Goal: Navigation & Orientation: Understand site structure

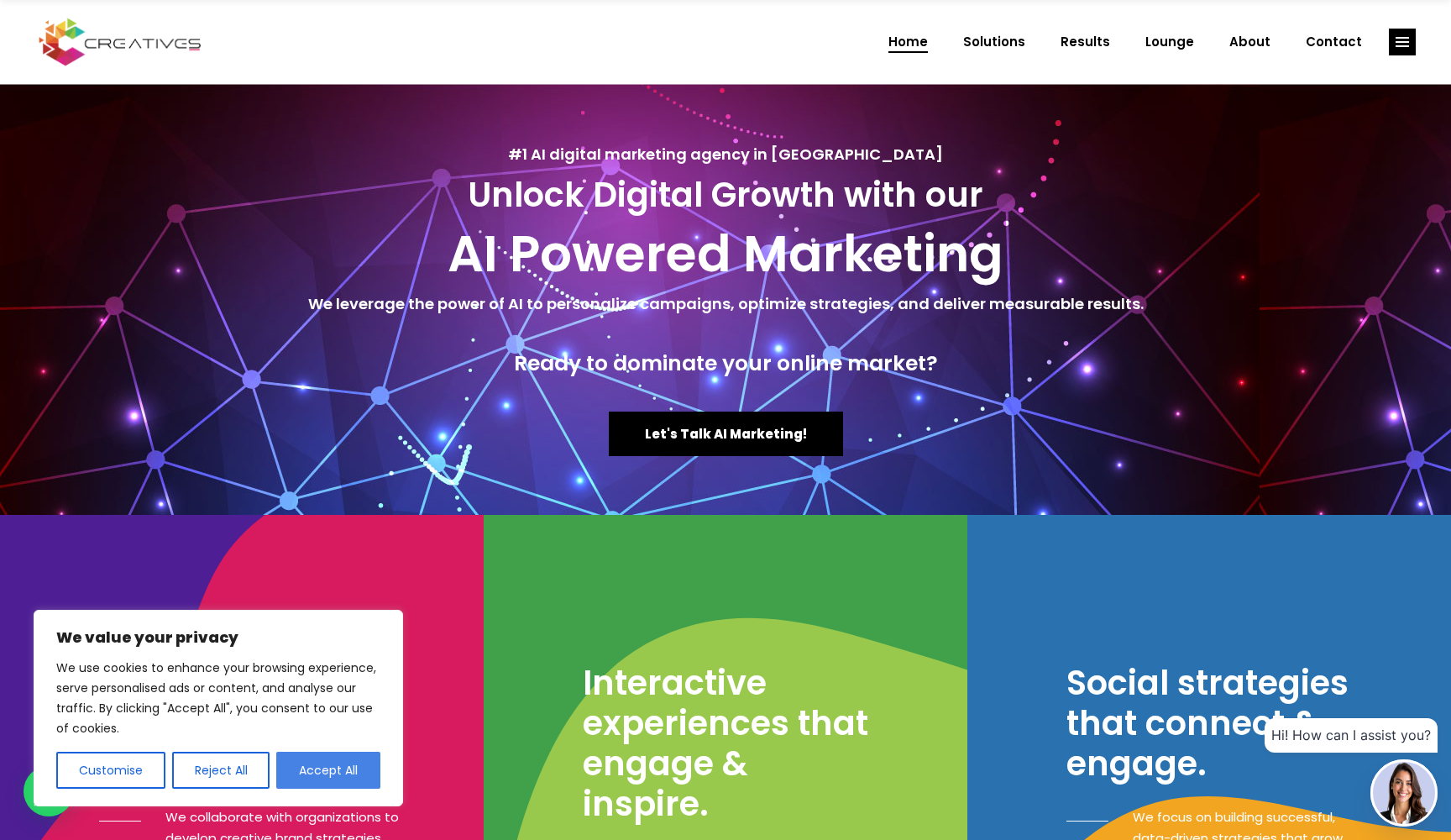
click at [330, 774] on button "Accept All" at bounding box center [328, 769] width 104 height 37
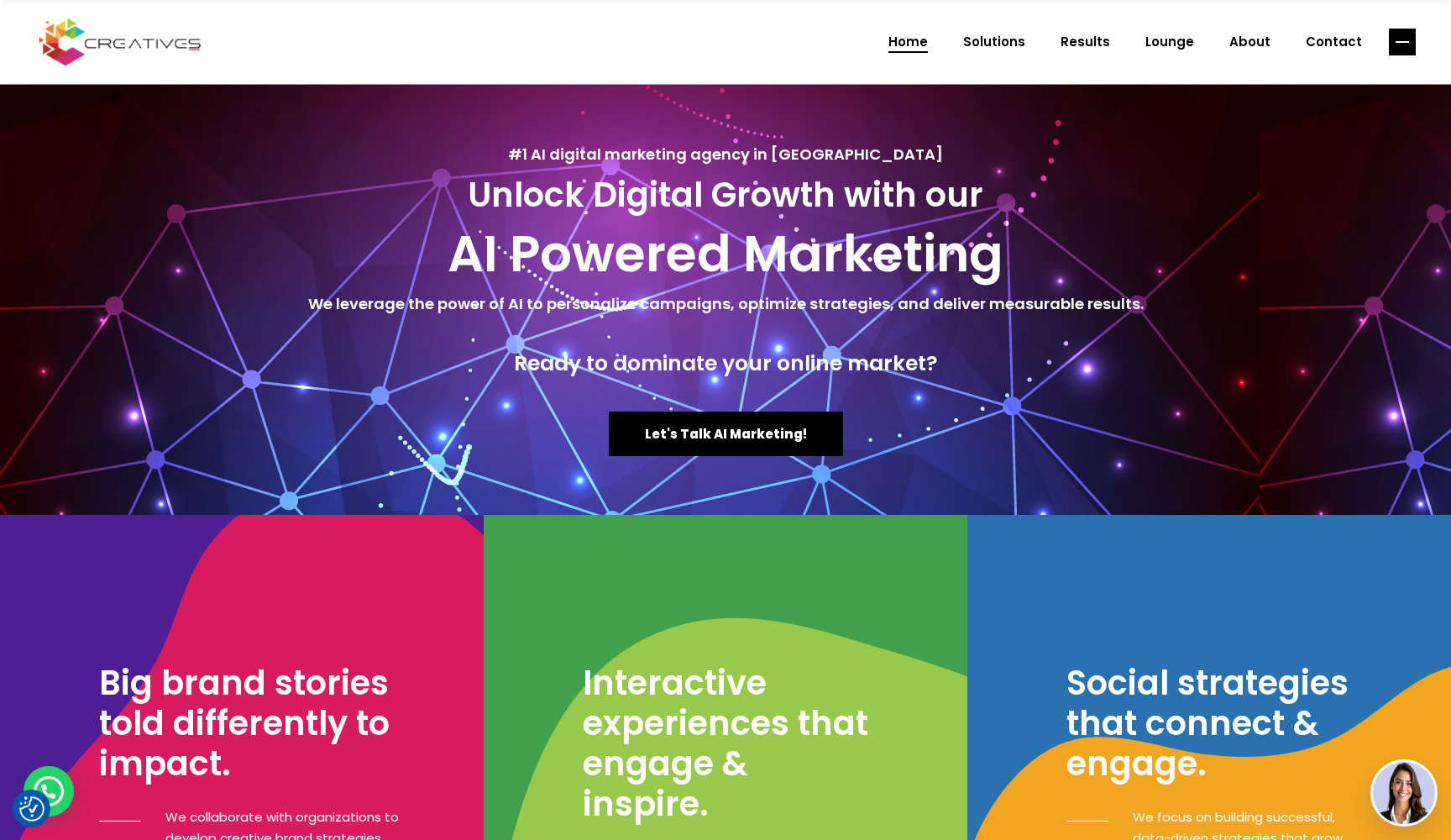
click at [1394, 47] on rect "link" at bounding box center [1403, 43] width 27 height 27
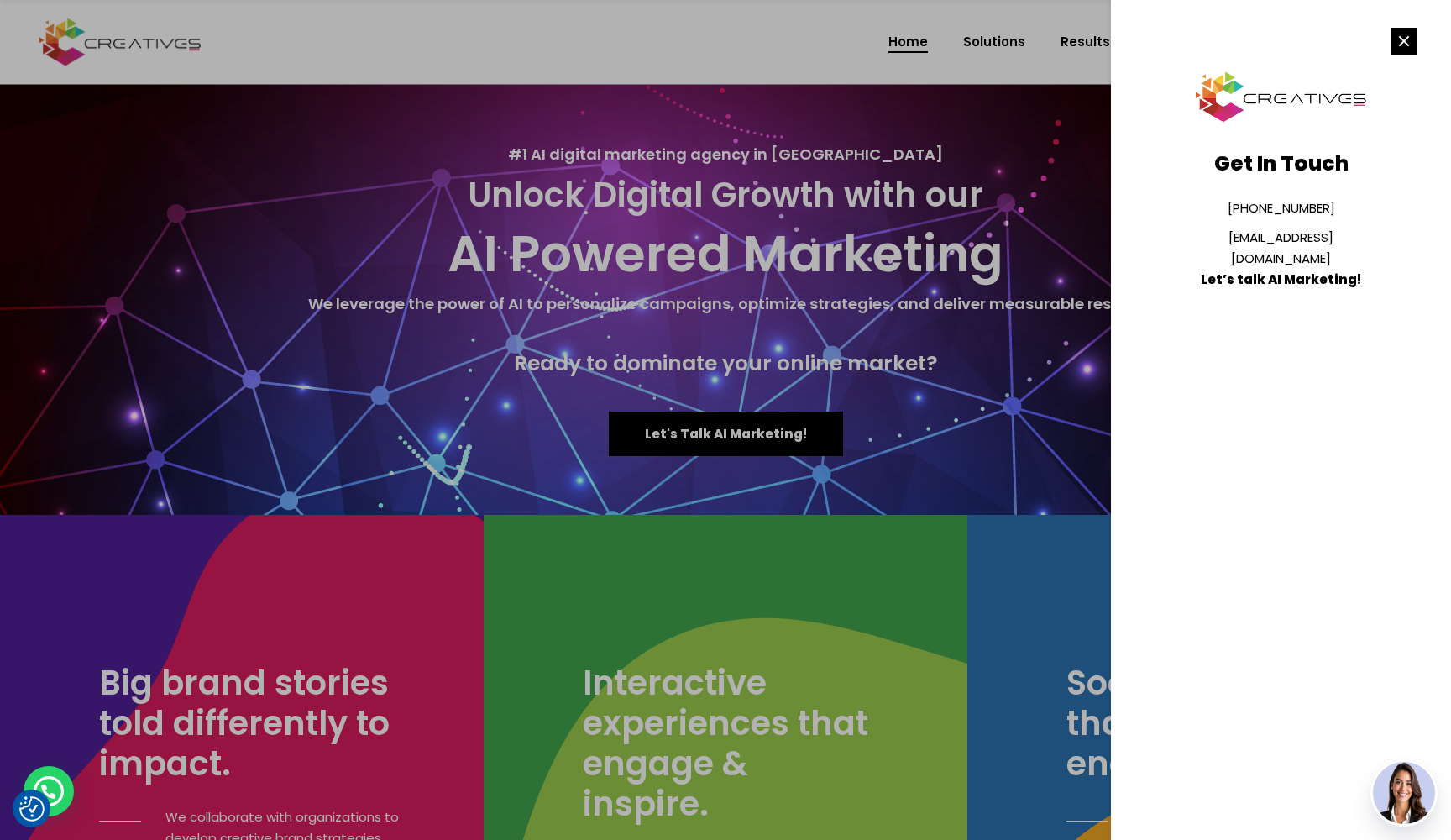
click at [1405, 32] on rect "link" at bounding box center [1404, 42] width 27 height 27
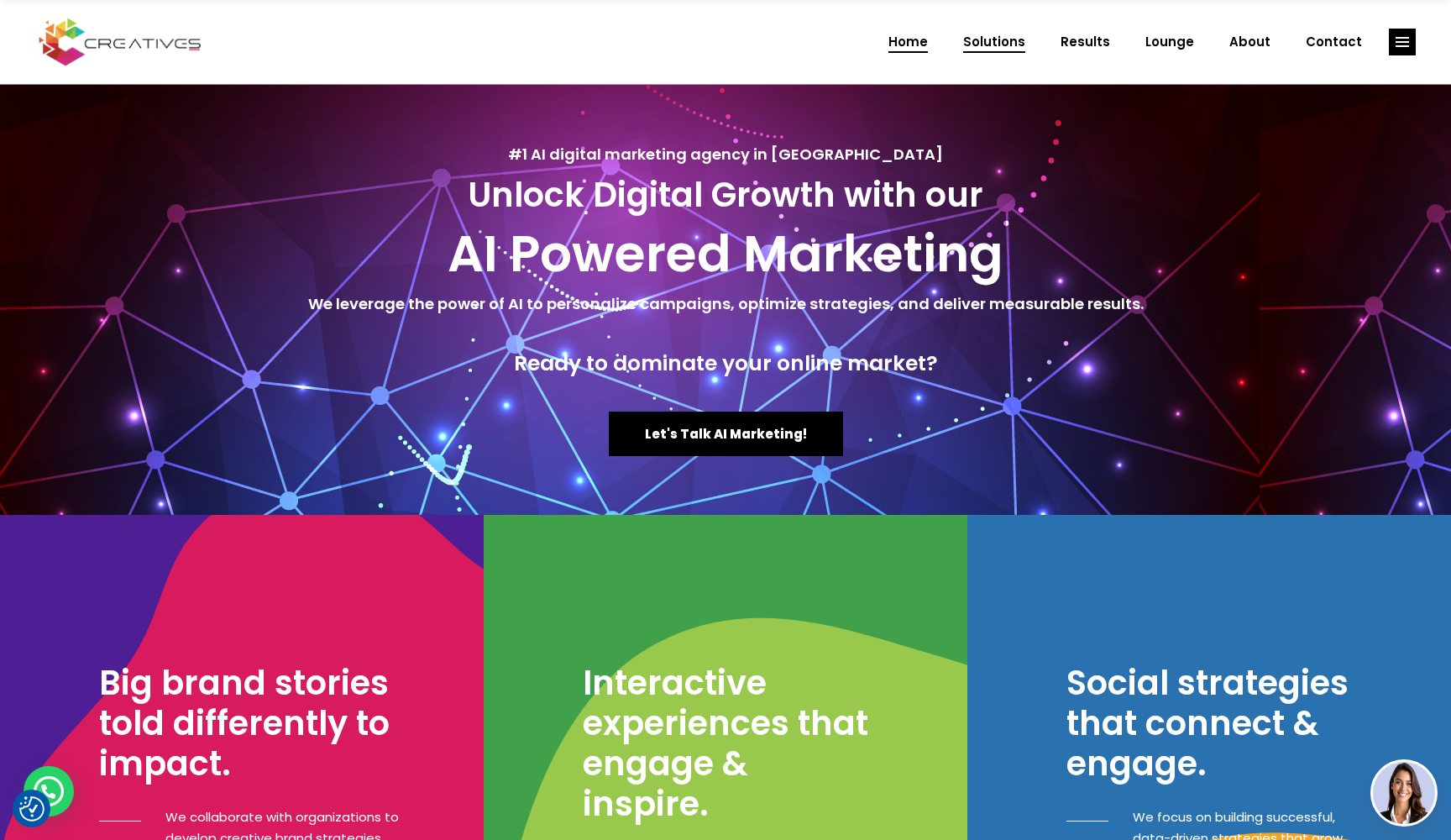
click at [1017, 41] on span "Solutions" at bounding box center [994, 42] width 62 height 43
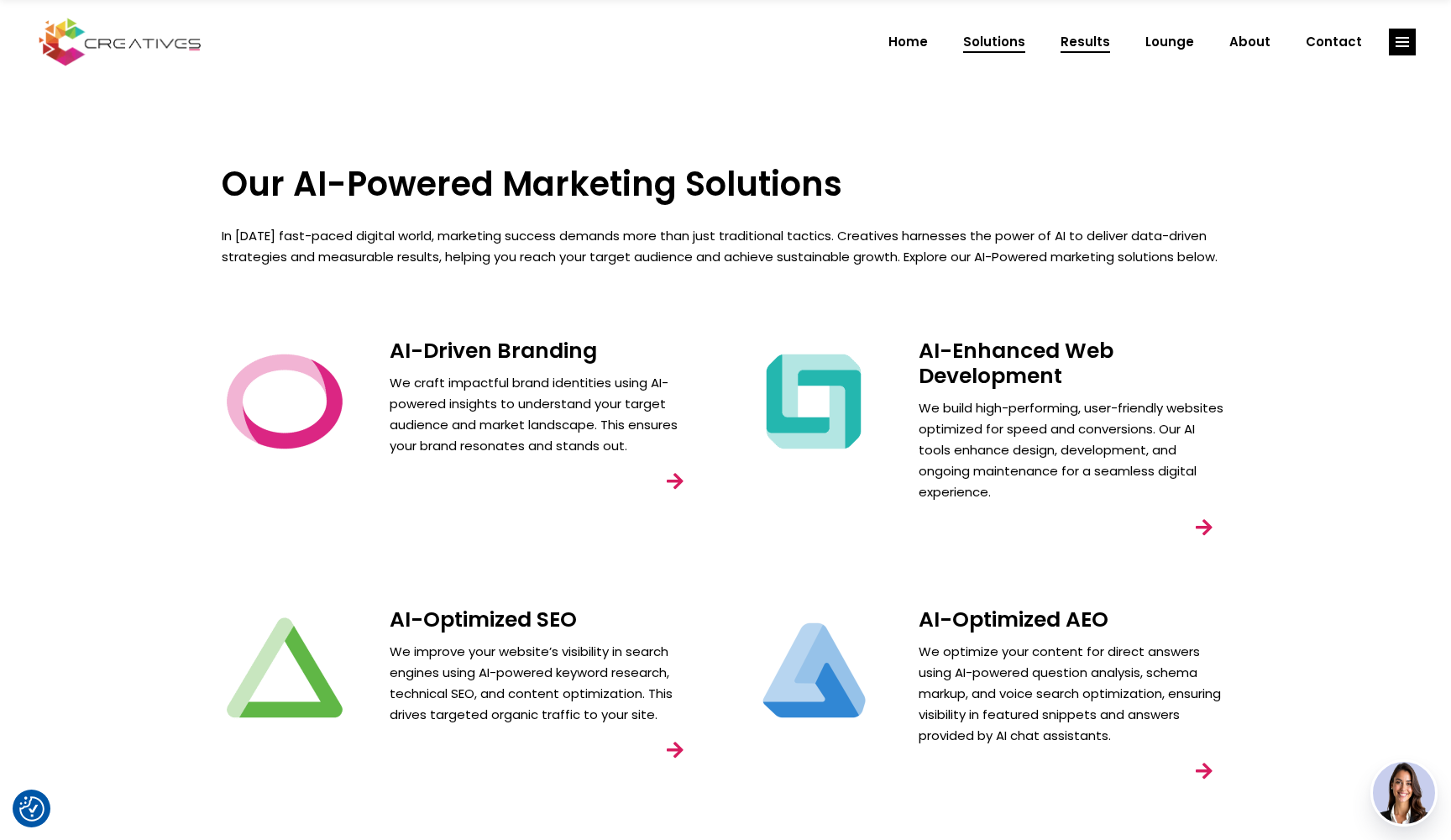
click at [1093, 39] on span "Results" at bounding box center [1085, 42] width 49 height 43
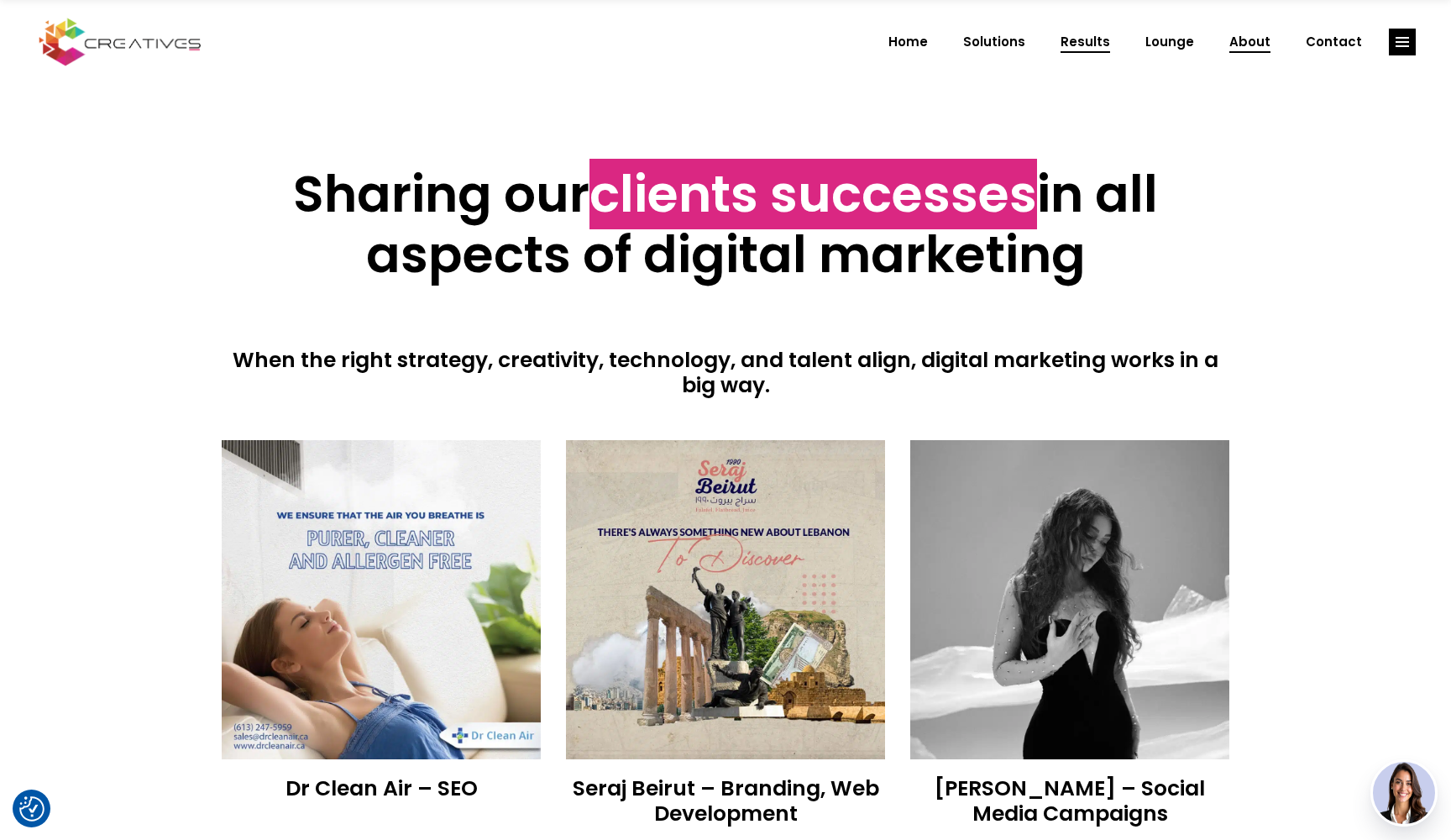
click at [1262, 44] on span "About" at bounding box center [1250, 42] width 41 height 43
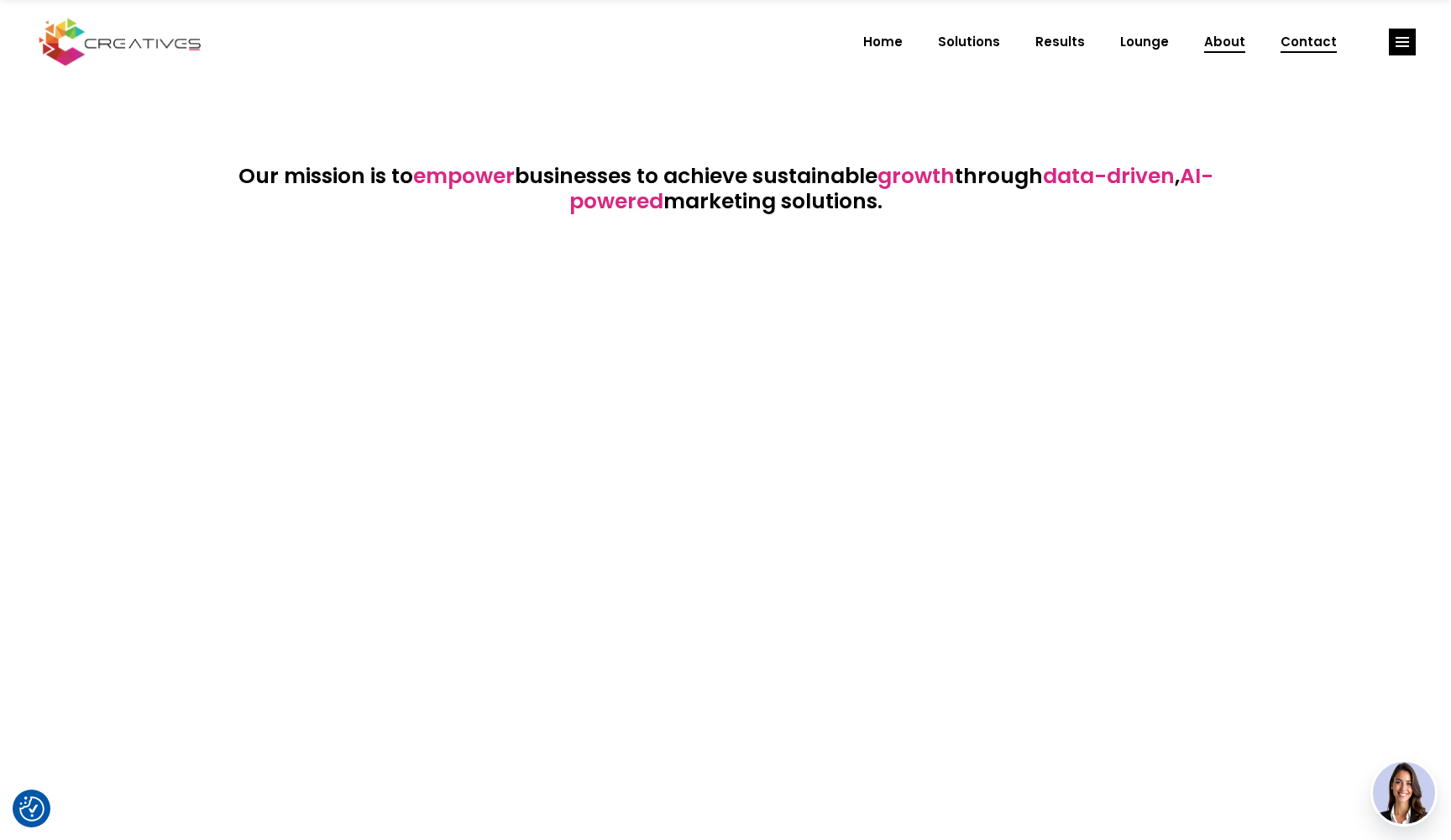
click at [1313, 37] on span "Contact" at bounding box center [1309, 42] width 56 height 43
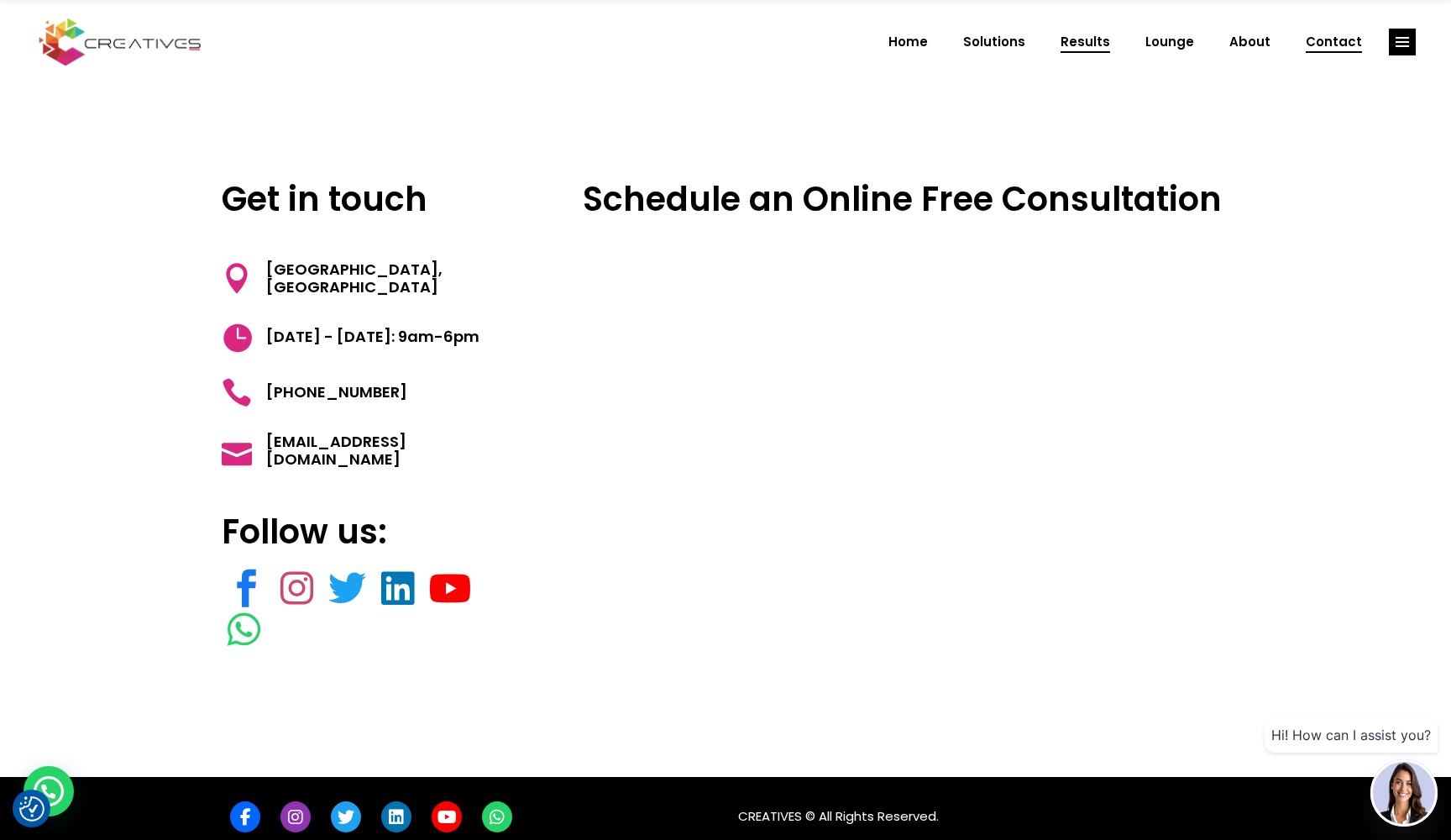
click at [1101, 39] on span "Results" at bounding box center [1085, 42] width 49 height 43
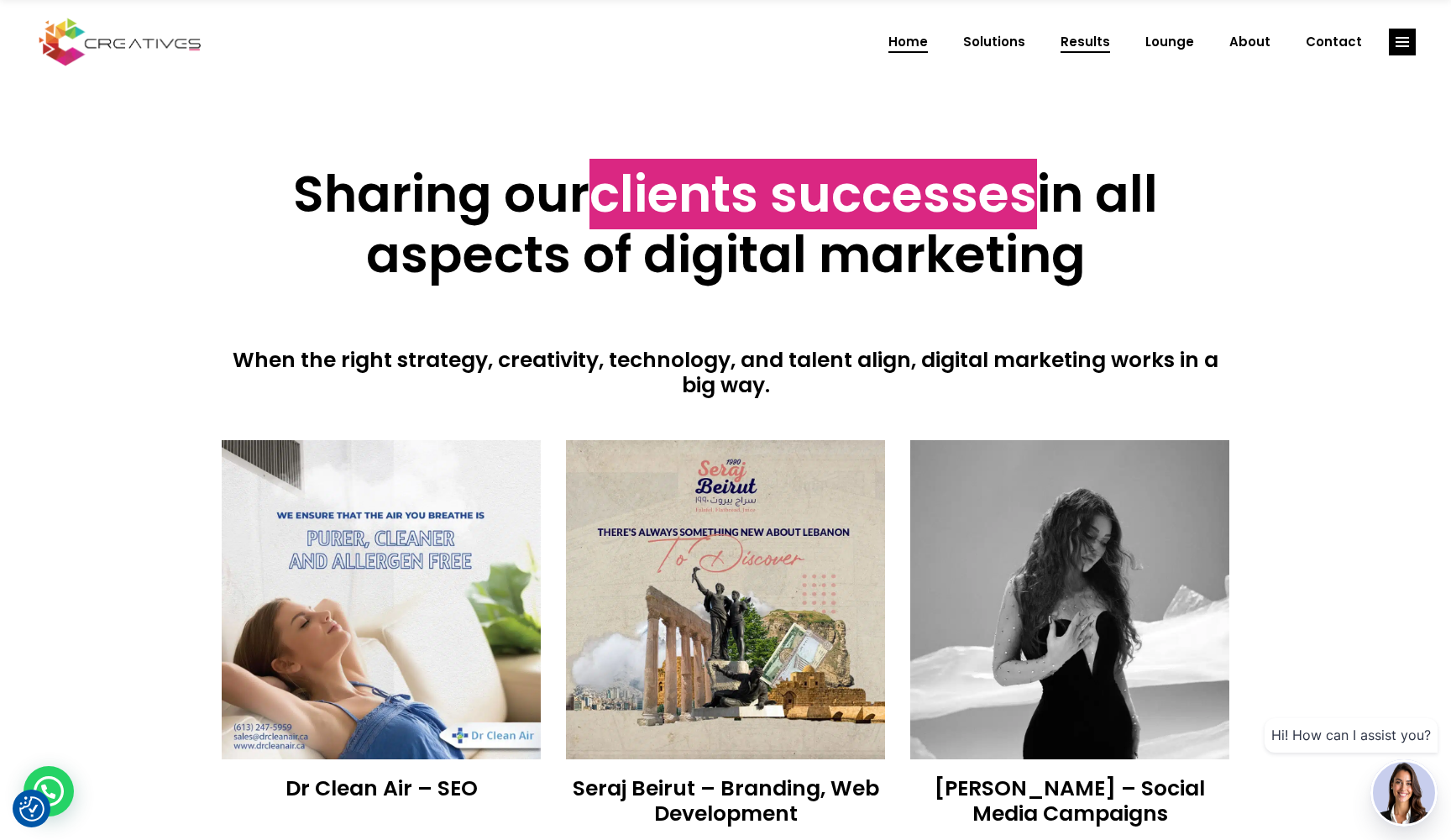
click at [928, 42] on span "Home" at bounding box center [908, 42] width 39 height 43
